Goal: Check status: Check status

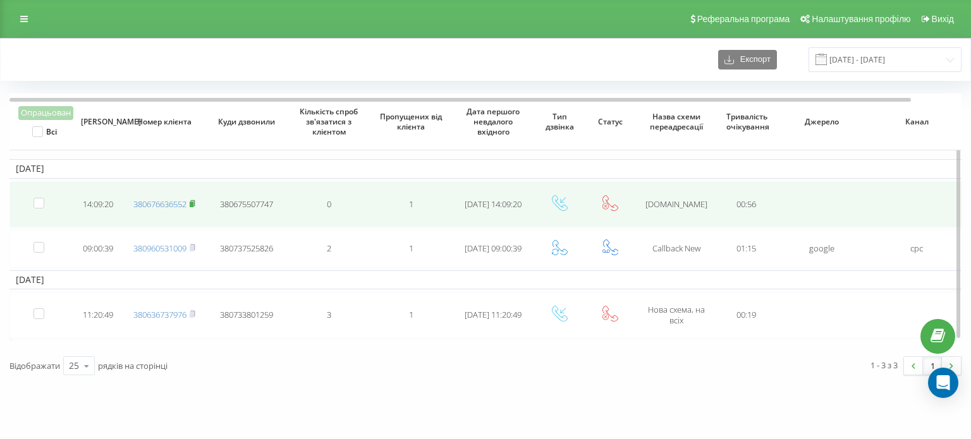
click at [193, 202] on rect at bounding box center [192, 205] width 4 height 6
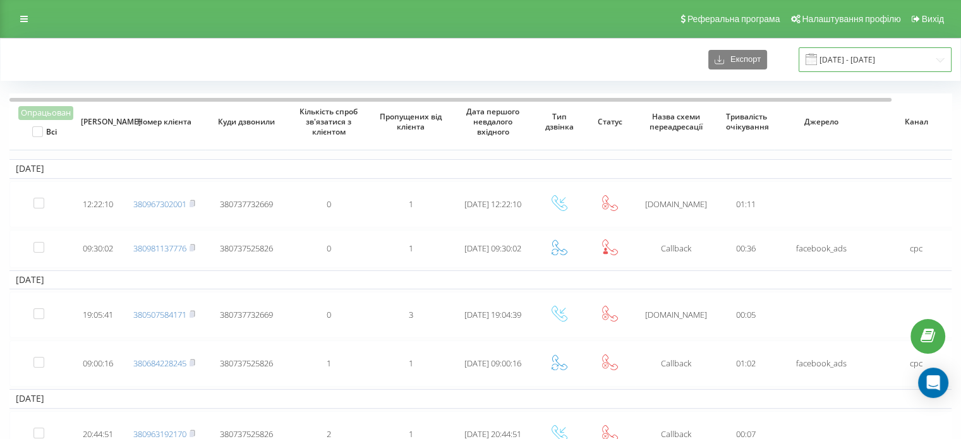
click at [866, 62] on input "01.07.2024 - 01.08.2024" at bounding box center [875, 59] width 153 height 25
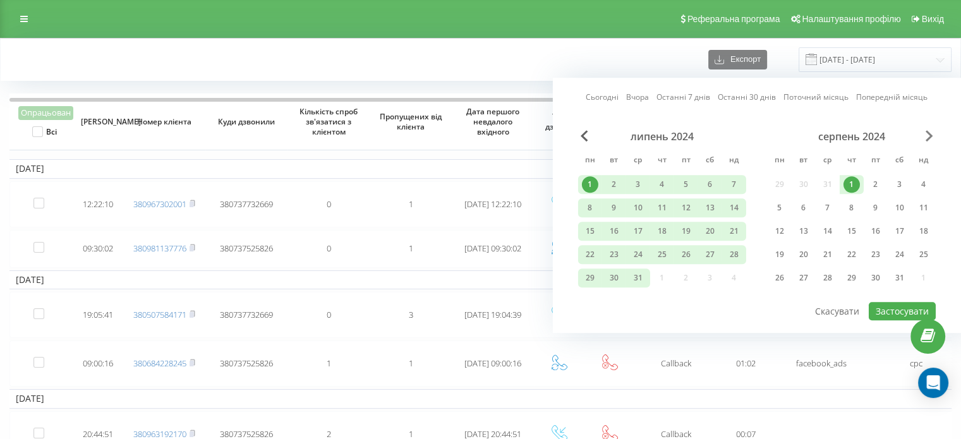
click at [930, 135] on span "Next Month" at bounding box center [930, 135] width 8 height 11
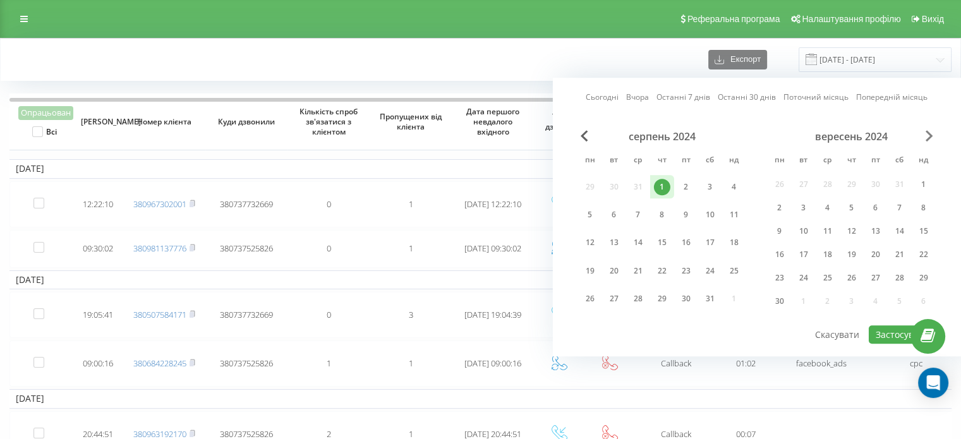
click at [930, 135] on span "Next Month" at bounding box center [930, 135] width 8 height 11
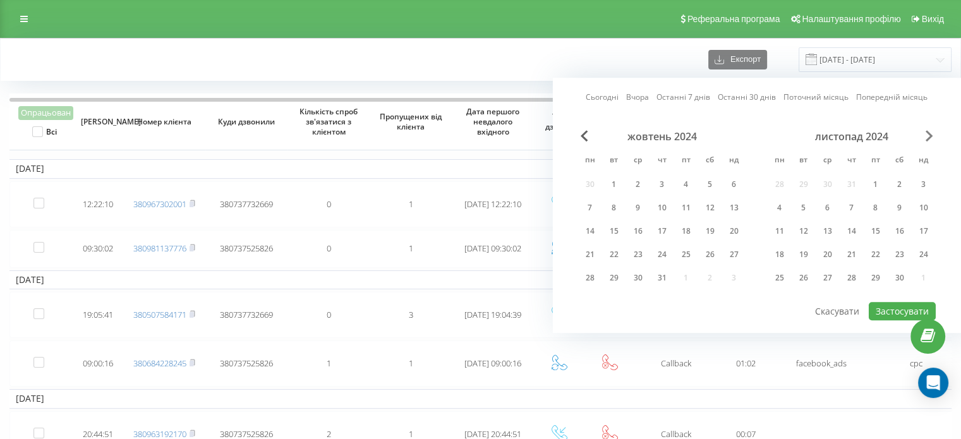
click at [930, 135] on span "Next Month" at bounding box center [930, 135] width 8 height 11
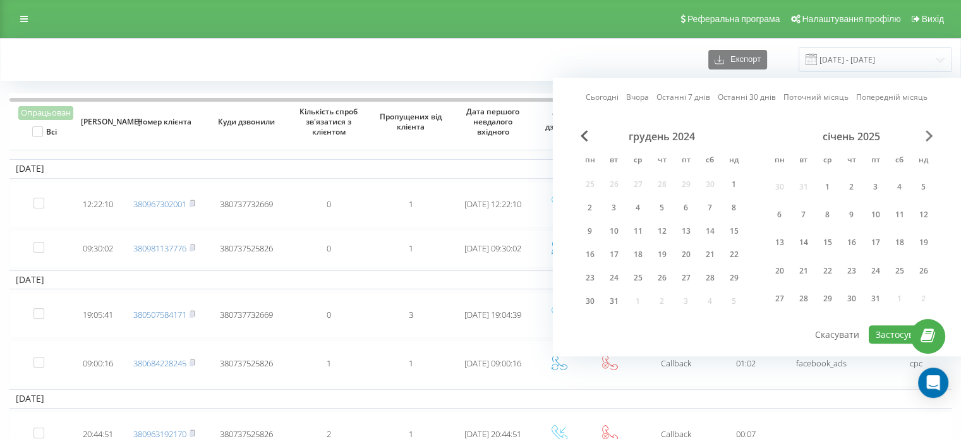
click at [930, 135] on span "Next Month" at bounding box center [930, 135] width 8 height 11
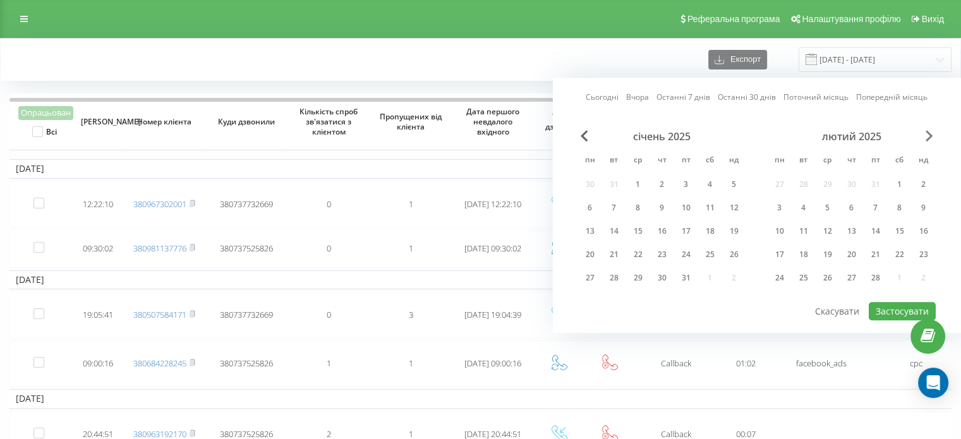
click at [930, 135] on span "Next Month" at bounding box center [930, 135] width 8 height 11
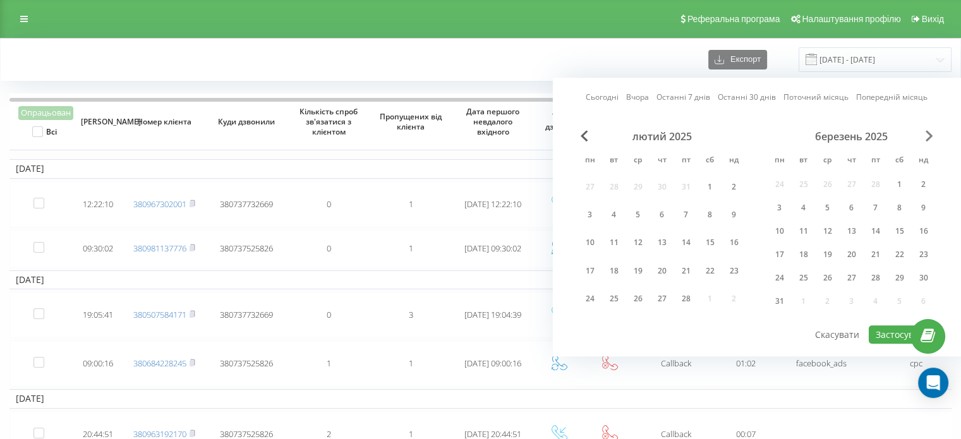
click at [930, 135] on span "Next Month" at bounding box center [930, 135] width 8 height 11
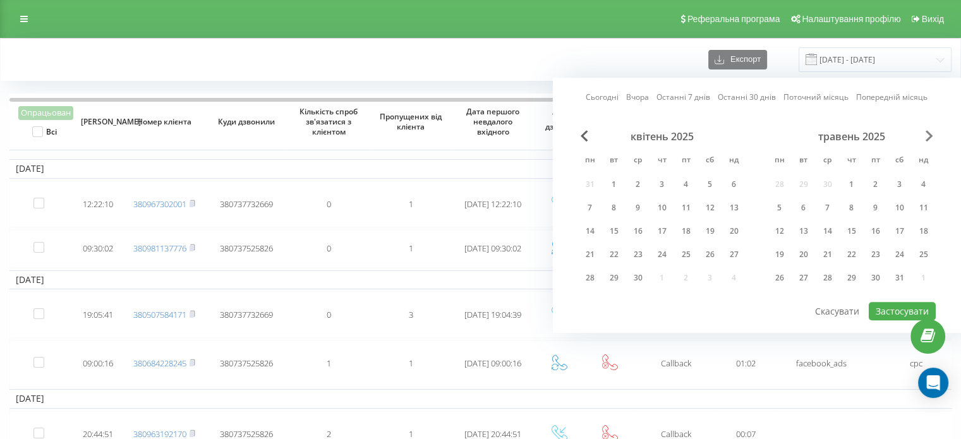
click at [930, 135] on span "Next Month" at bounding box center [930, 135] width 8 height 11
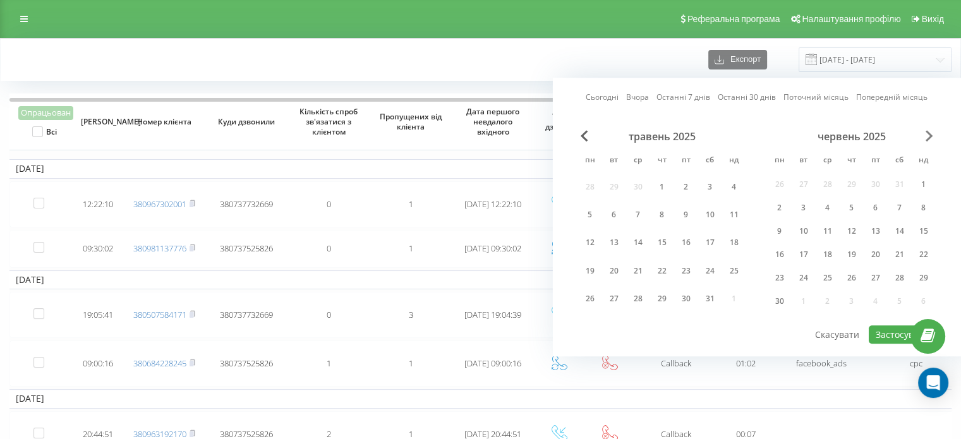
click at [930, 135] on span "Next Month" at bounding box center [930, 135] width 8 height 11
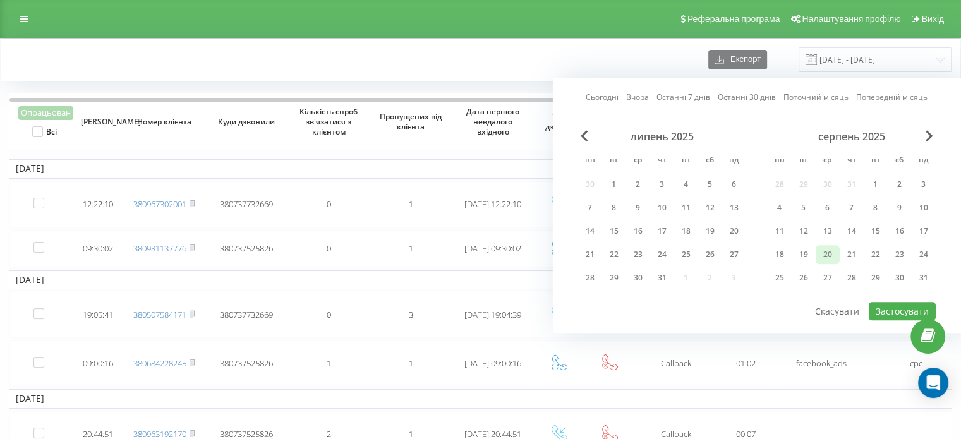
click at [832, 252] on div "20" at bounding box center [828, 254] width 16 height 16
click at [849, 248] on div "21" at bounding box center [852, 254] width 16 height 16
click at [882, 308] on button "Застосувати" at bounding box center [902, 311] width 67 height 18
type input "[DATE] - [DATE]"
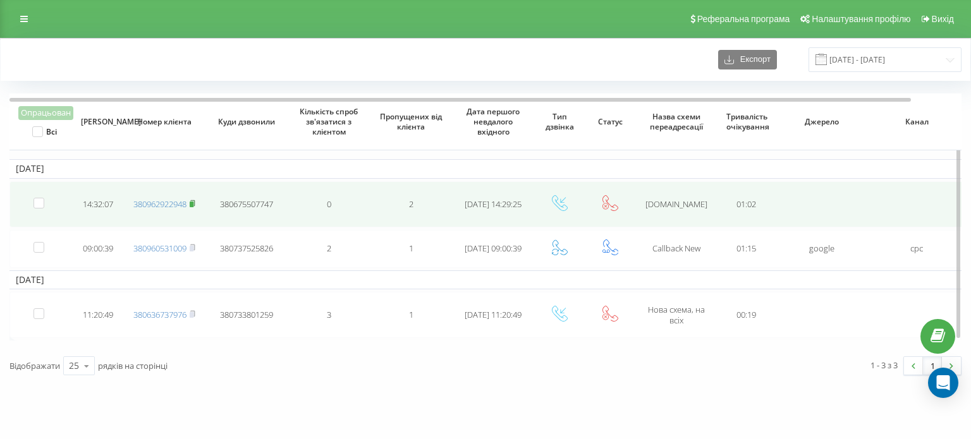
click at [193, 202] on rect at bounding box center [192, 205] width 4 height 6
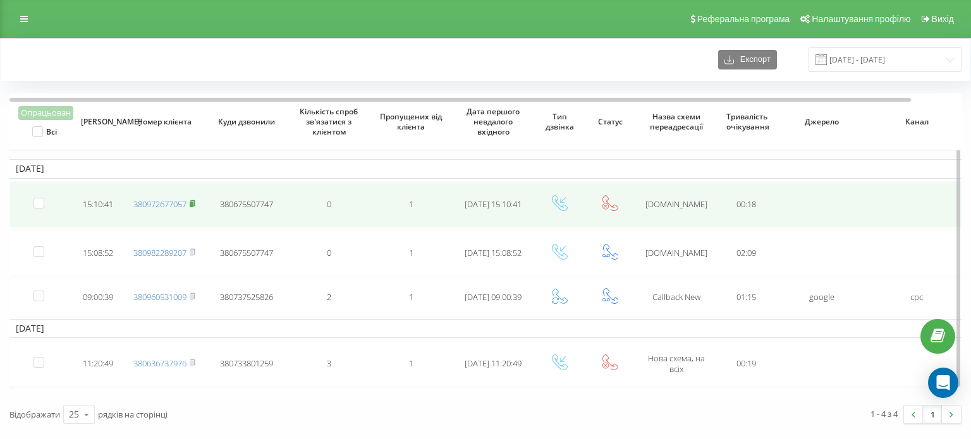
click at [194, 200] on icon at bounding box center [193, 204] width 6 height 8
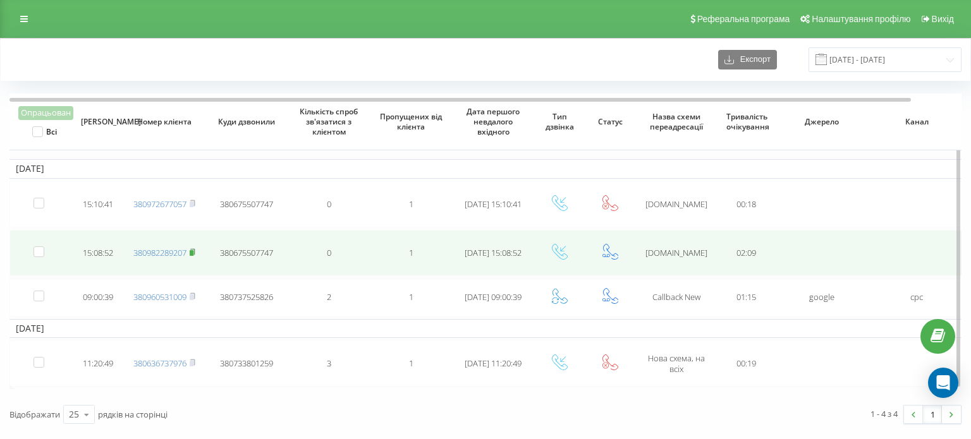
click at [191, 251] on rect at bounding box center [192, 253] width 4 height 6
